Goal: Task Accomplishment & Management: Manage account settings

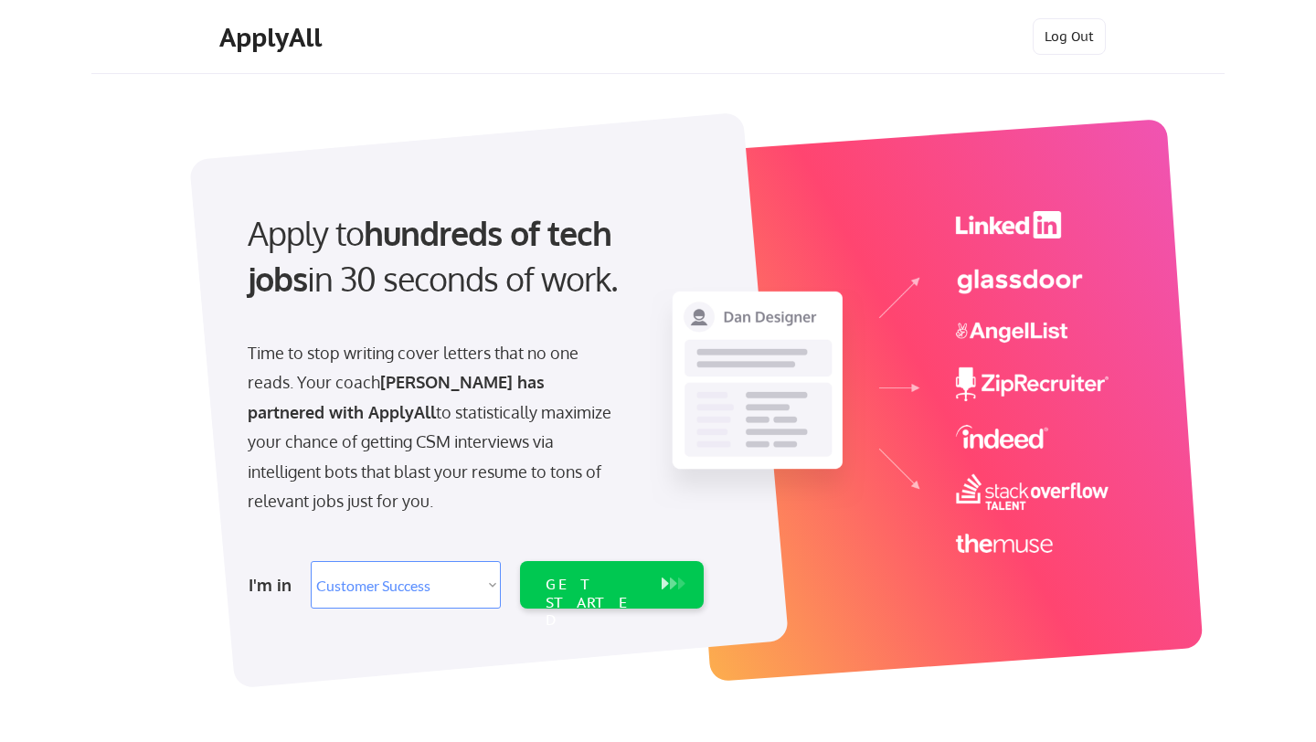
select select ""sales""
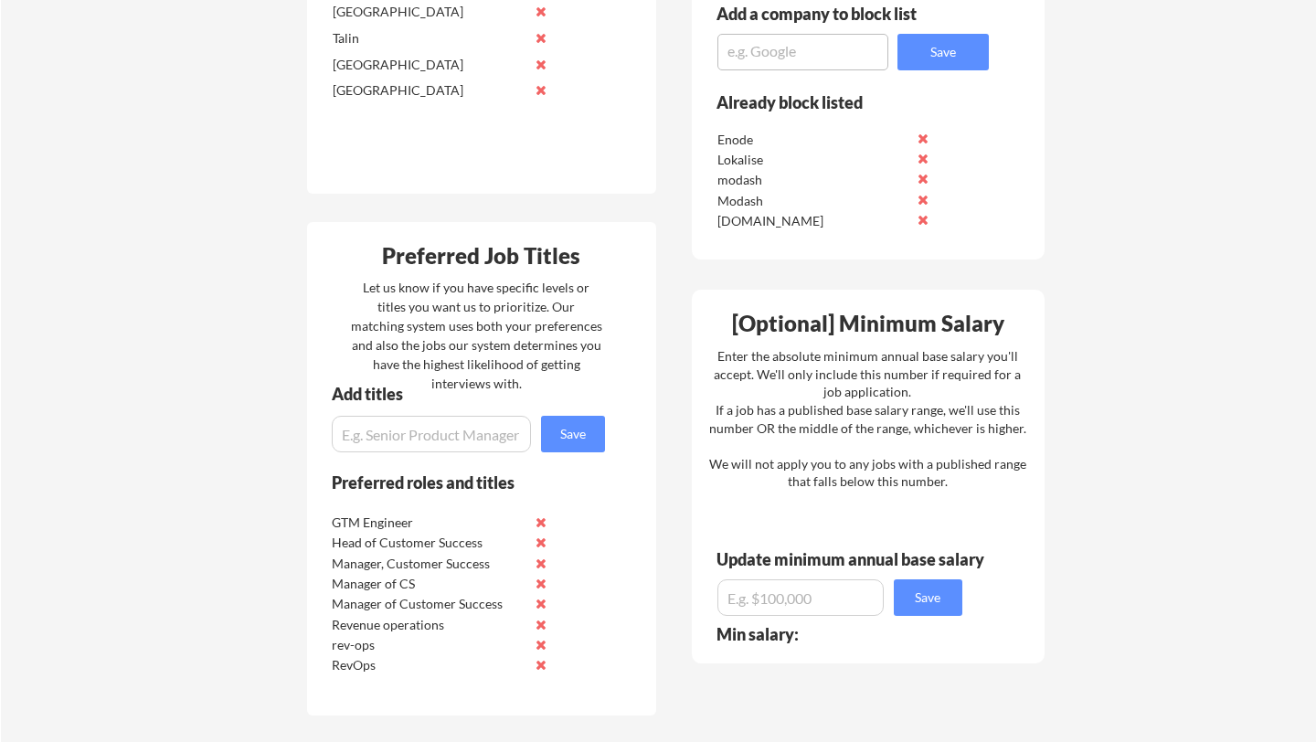
scroll to position [920, 0]
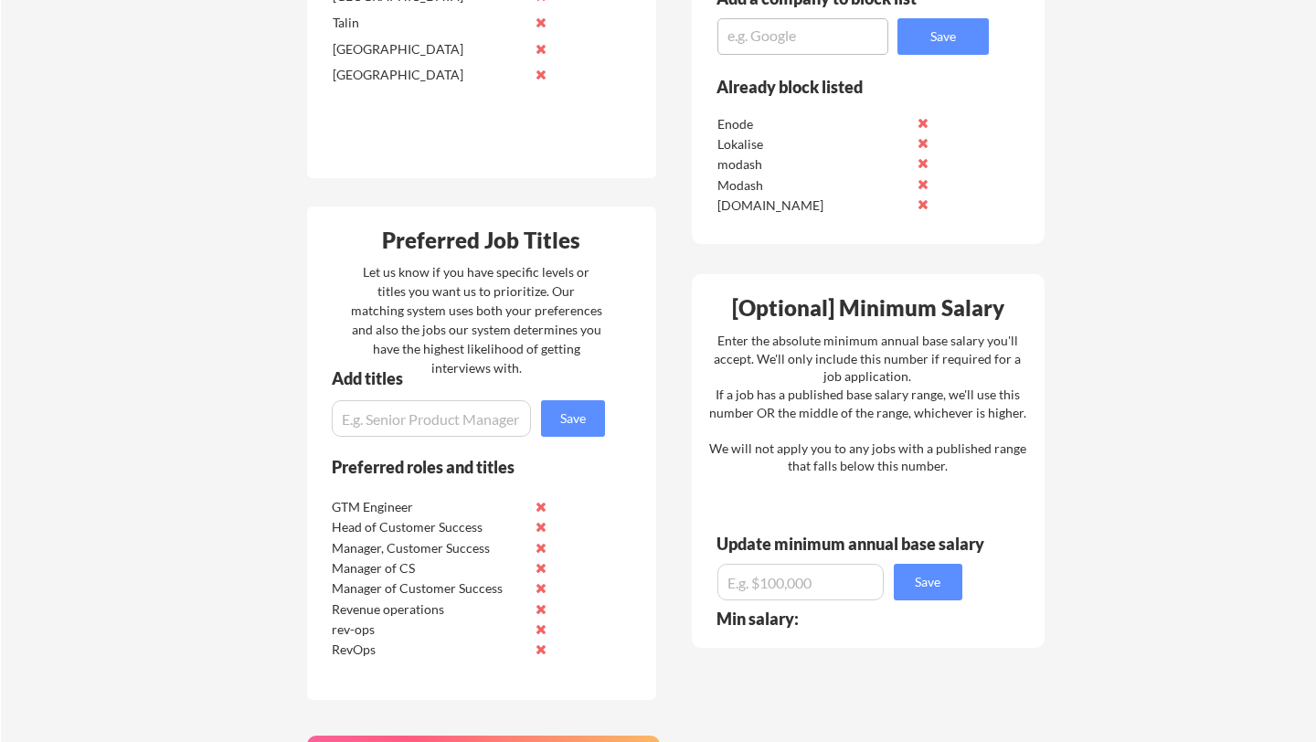
click at [609, 342] on div "Preferred Job Titles Let us know if you have specific levels or titles you want…" at bounding box center [481, 453] width 349 height 493
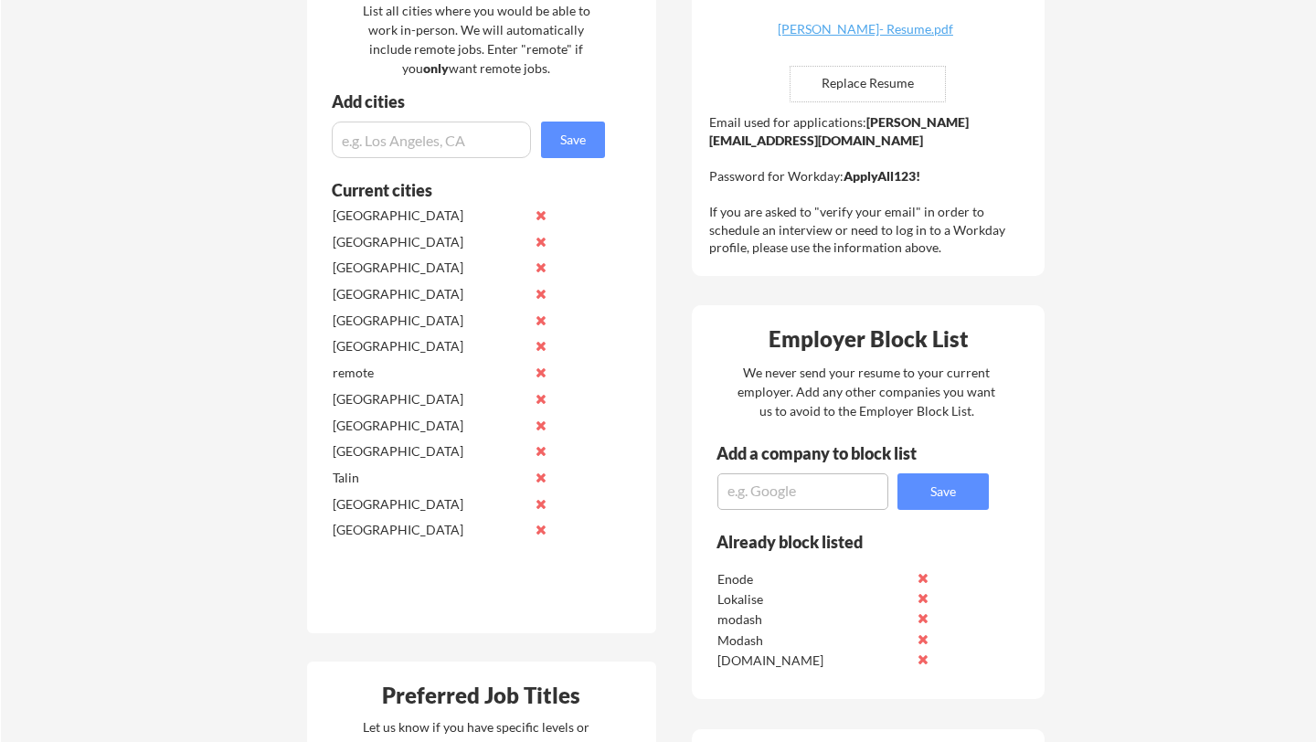
scroll to position [0, 0]
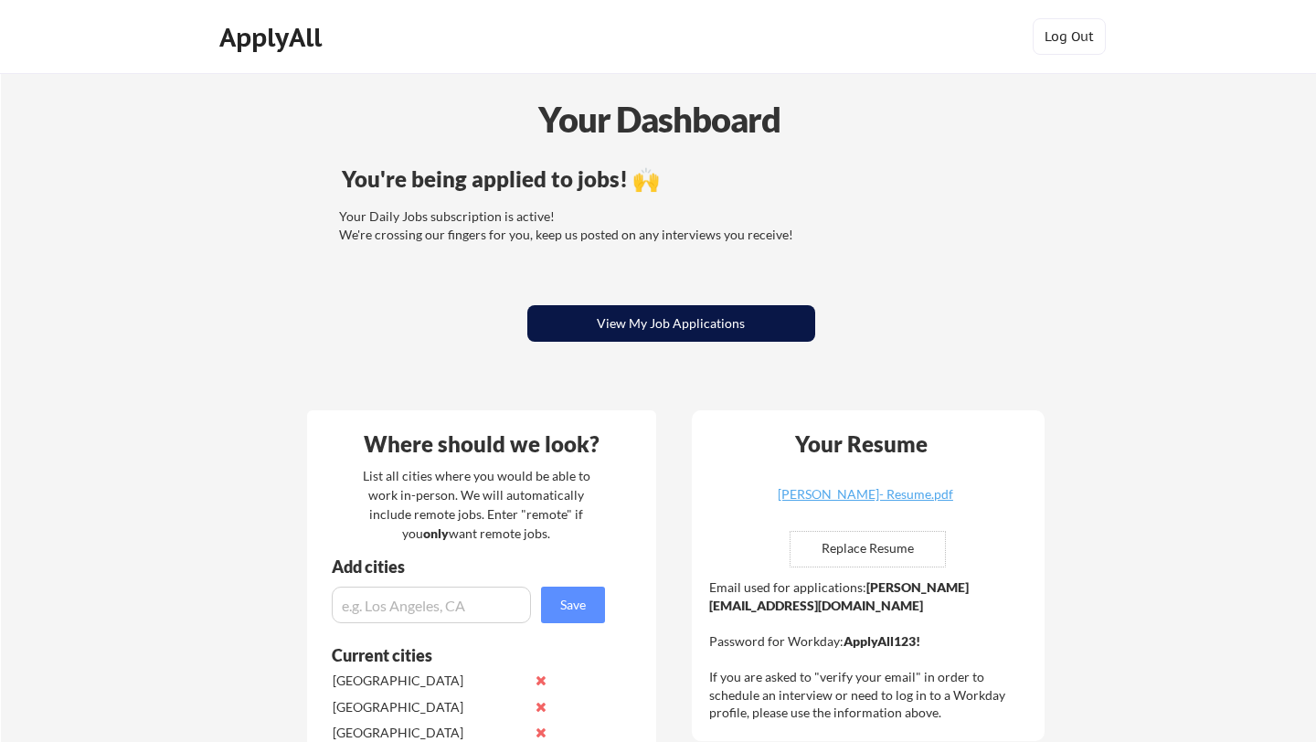
click at [652, 323] on button "View My Job Applications" at bounding box center [671, 323] width 288 height 37
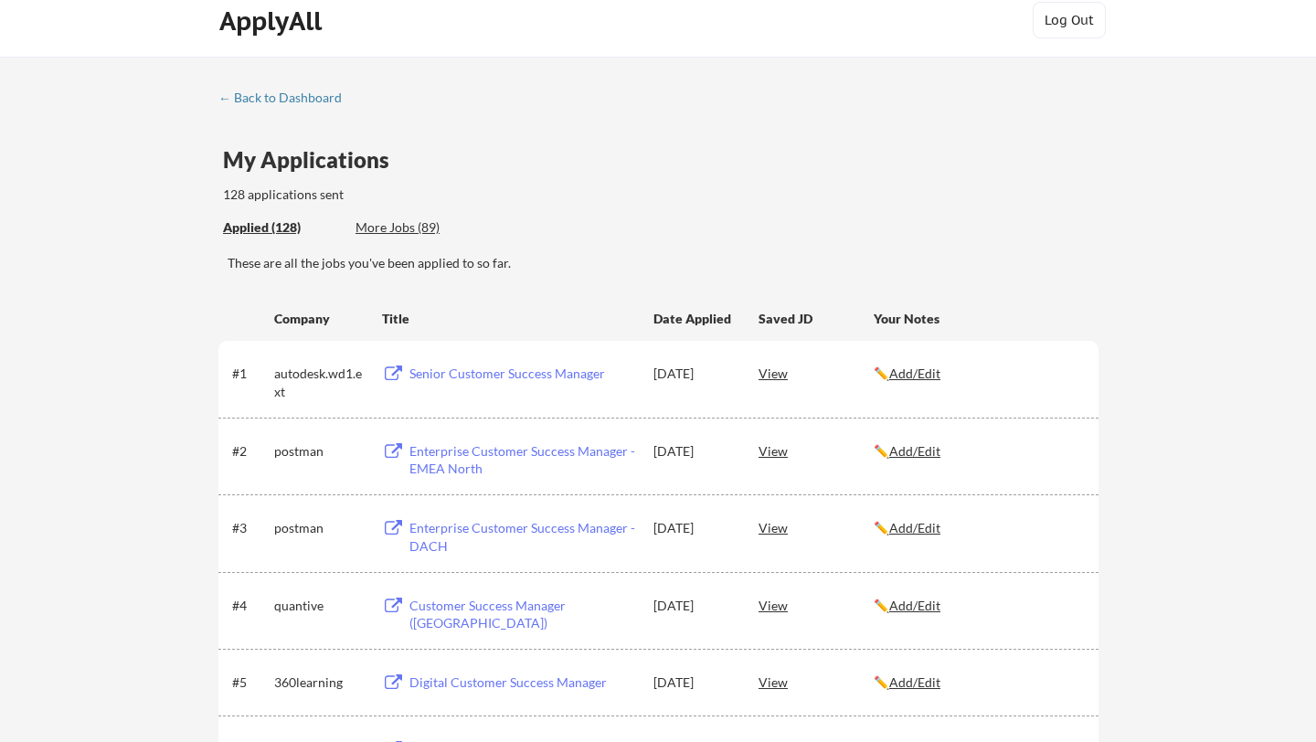
scroll to position [20, 0]
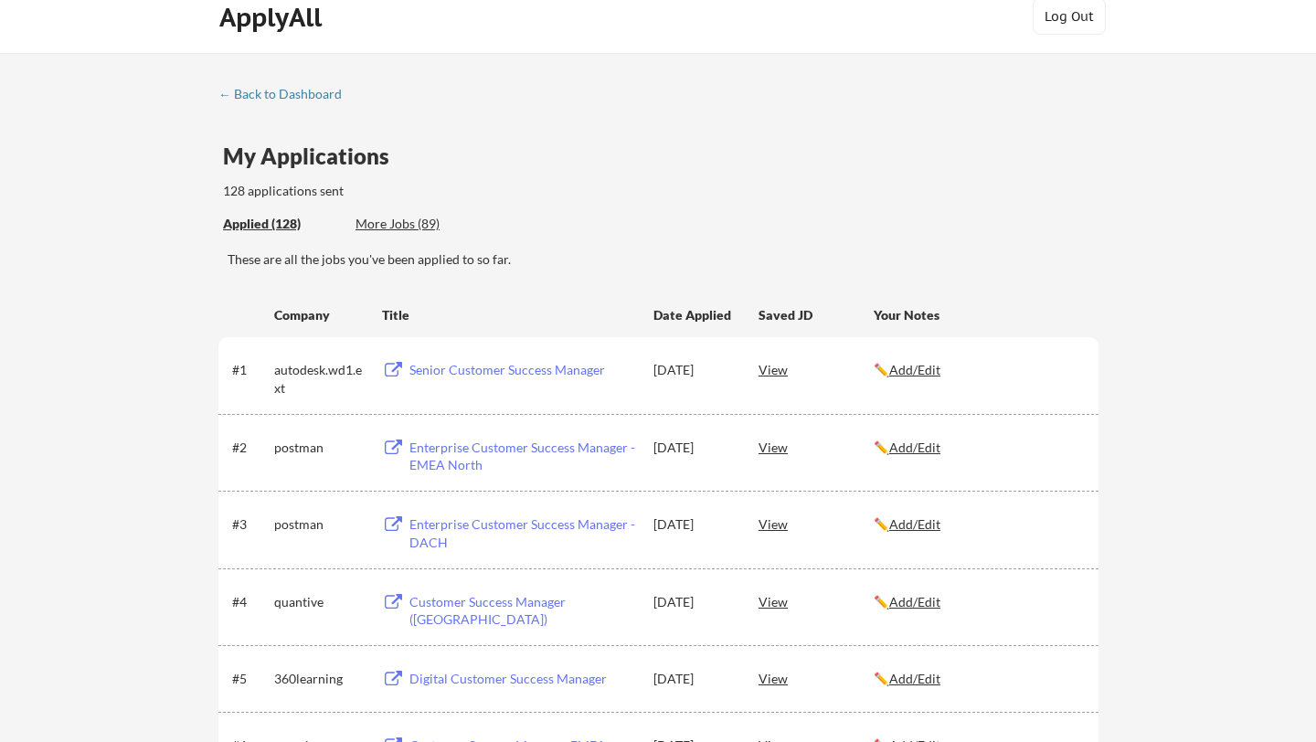
click at [705, 319] on div "Date Applied" at bounding box center [693, 315] width 80 height 18
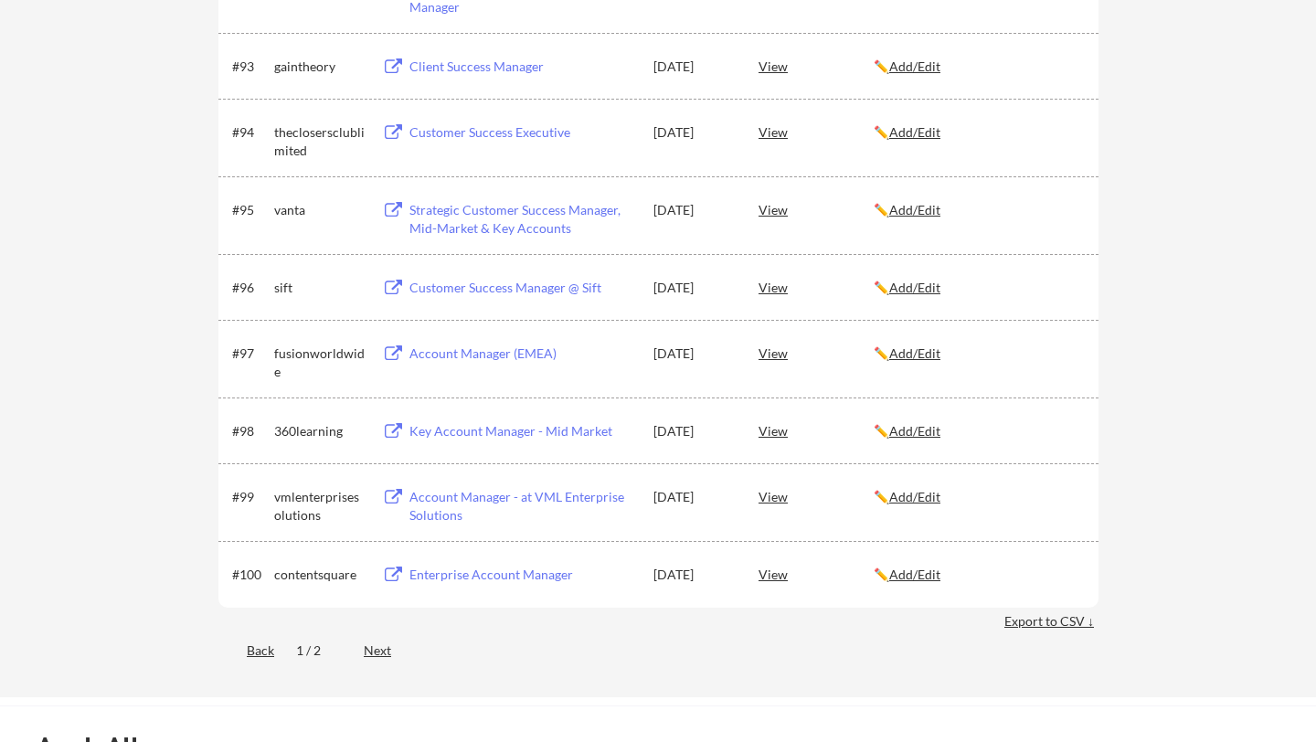
scroll to position [7319, 0]
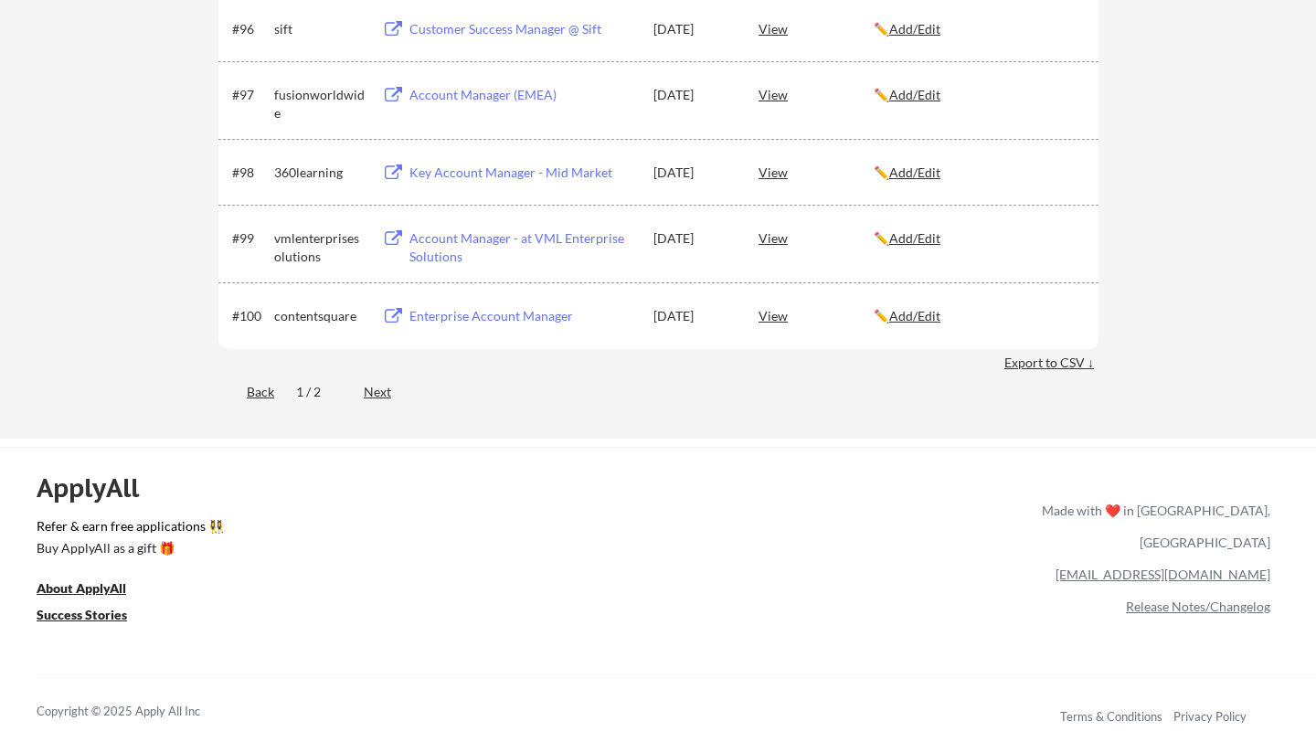
click at [362, 387] on div "Back 1 / 2 Next" at bounding box center [658, 393] width 880 height 37
click at [393, 389] on div "Next" at bounding box center [388, 392] width 48 height 18
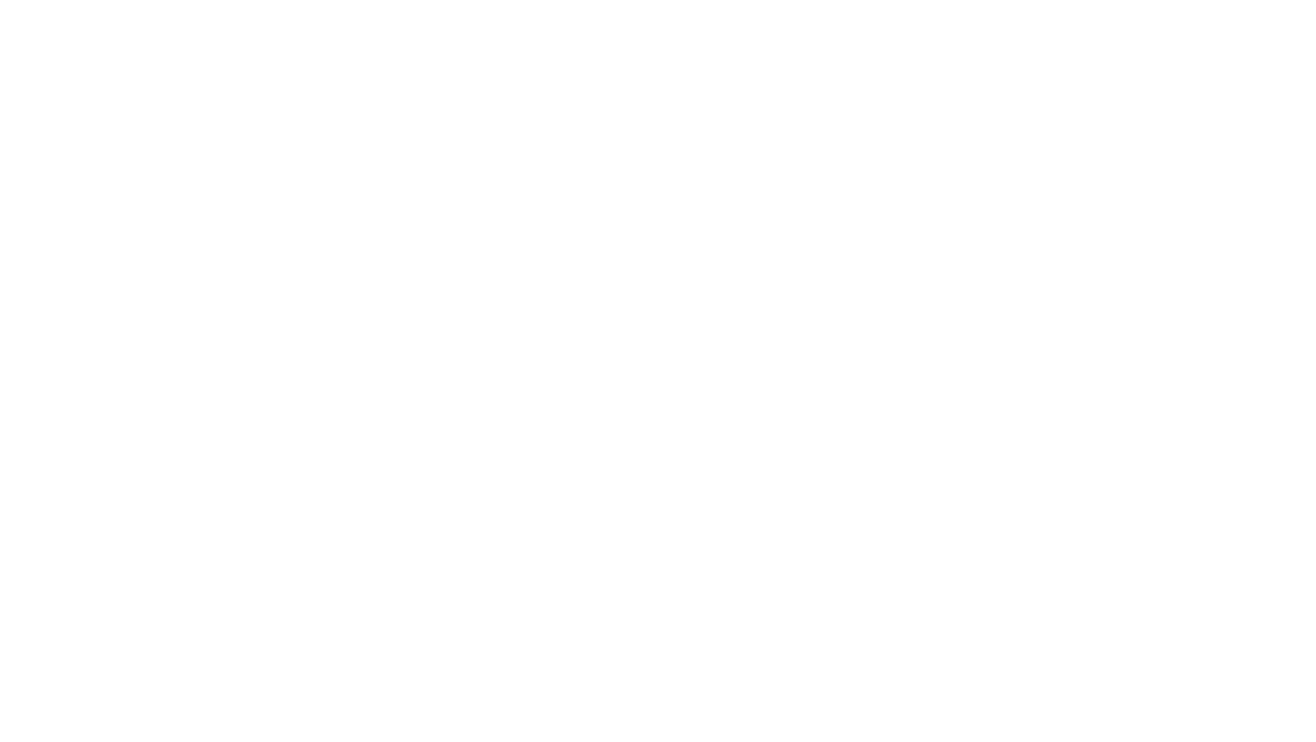
scroll to position [2875, 0]
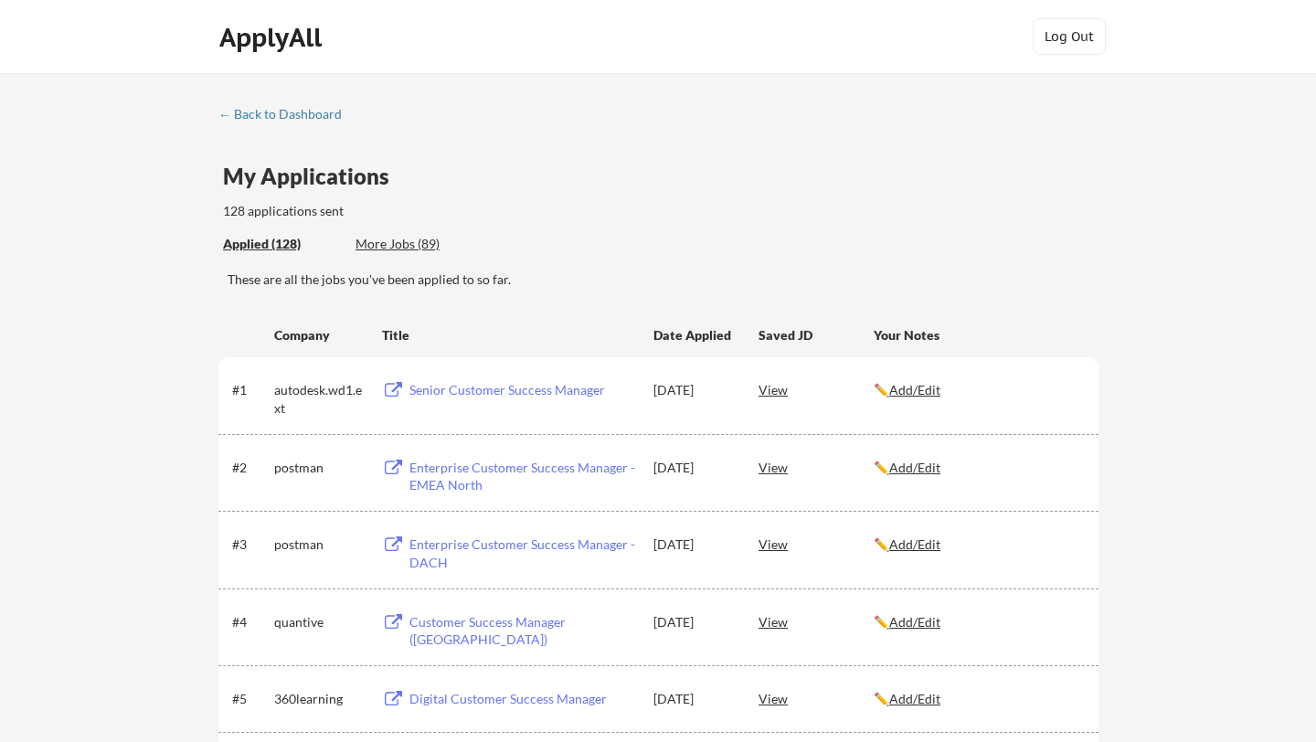
click at [381, 242] on div "More Jobs (89)" at bounding box center [422, 244] width 134 height 18
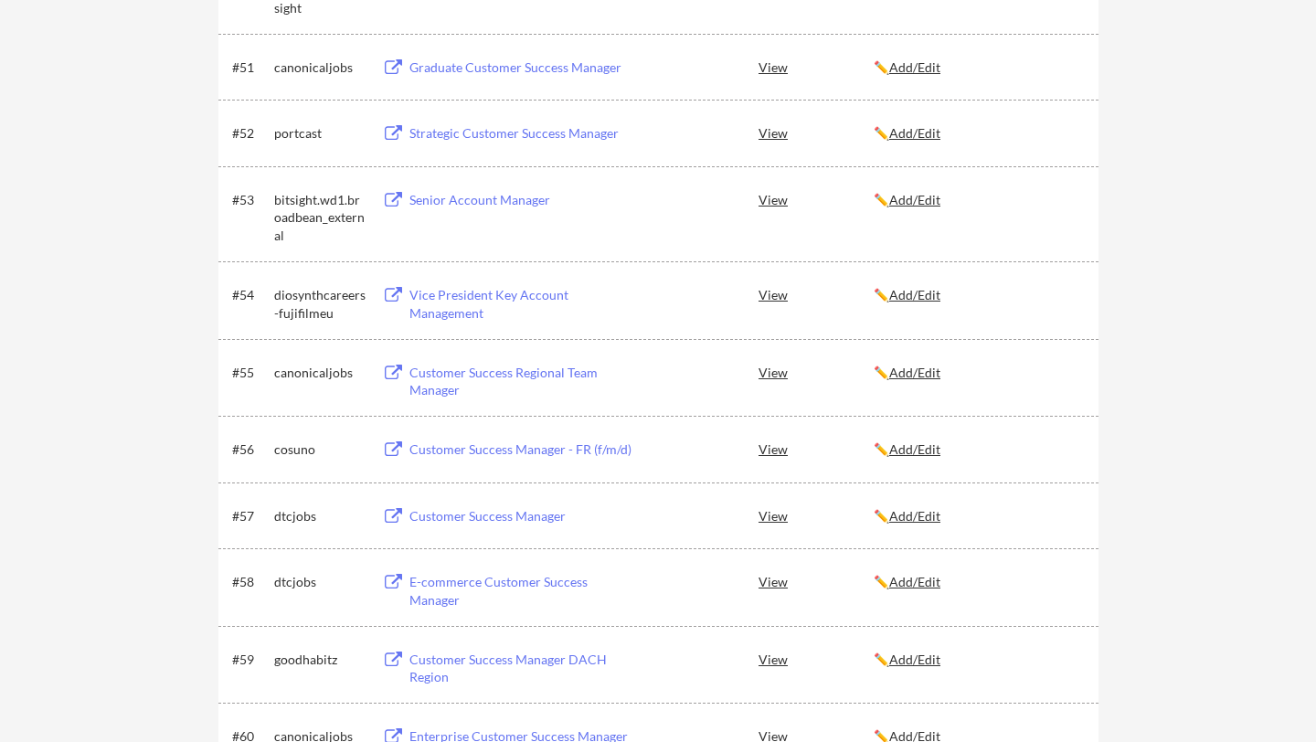
scroll to position [4048, 0]
